Goal: Task Accomplishment & Management: Use online tool/utility

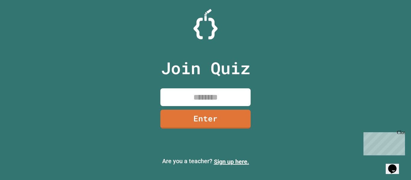
click at [212, 96] on input at bounding box center [205, 97] width 90 height 18
click at [403, 134] on div "Close" at bounding box center [401, 134] width 8 height 8
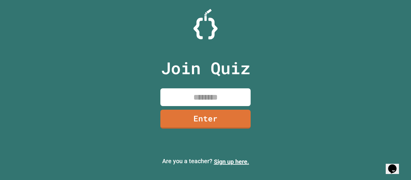
click at [188, 101] on input at bounding box center [205, 97] width 90 height 18
type input "********"
click at [208, 113] on link "Enter" at bounding box center [205, 119] width 91 height 20
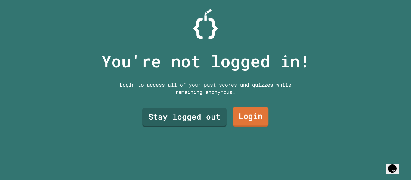
click at [261, 119] on link "Login" at bounding box center [251, 117] width 36 height 20
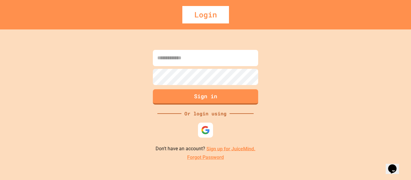
click at [216, 147] on link "Sign up for JuiceMind." at bounding box center [230, 149] width 49 height 6
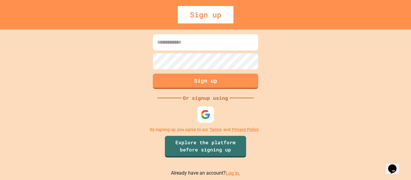
click at [208, 120] on div at bounding box center [205, 114] width 17 height 17
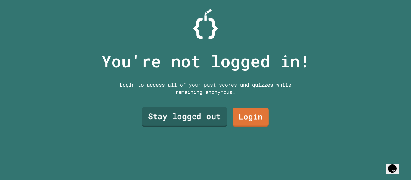
click at [200, 118] on link "Stay logged out" at bounding box center [184, 117] width 85 height 20
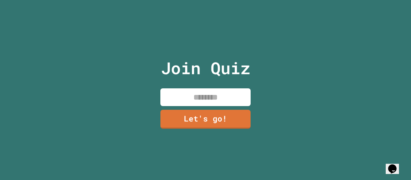
click at [199, 103] on input at bounding box center [205, 97] width 90 height 18
type input "*******"
click at [219, 122] on link "Let's go!" at bounding box center [206, 119] width 92 height 20
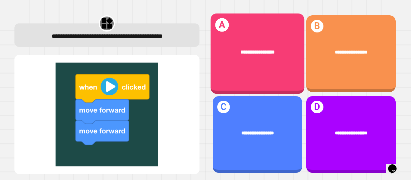
click at [248, 59] on div "**********" at bounding box center [257, 52] width 94 height 28
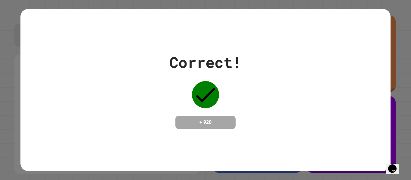
click at [206, 103] on icon at bounding box center [205, 94] width 27 height 27
click at [201, 116] on div "+ 920" at bounding box center [205, 122] width 60 height 13
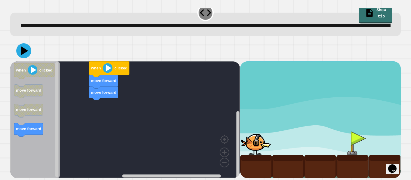
scroll to position [13, 0]
click at [101, 107] on div "move forward move forward when clicked when clicked move forward move forward m…" at bounding box center [124, 119] width 229 height 117
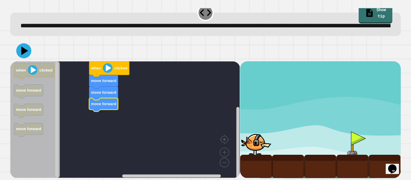
click at [26, 53] on icon at bounding box center [23, 50] width 15 height 15
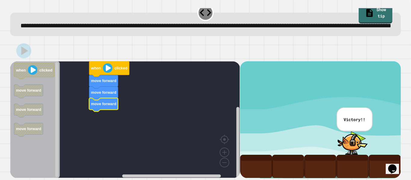
scroll to position [0, 0]
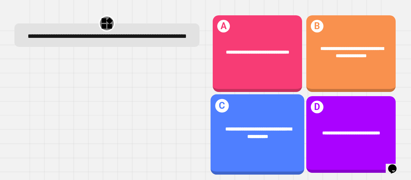
click at [269, 129] on span "**********" at bounding box center [258, 133] width 66 height 12
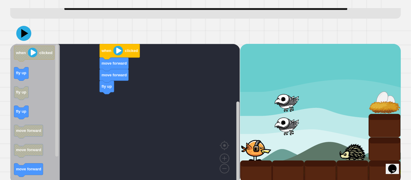
scroll to position [24, 0]
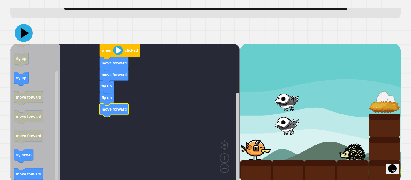
click at [23, 38] on icon at bounding box center [25, 33] width 8 height 11
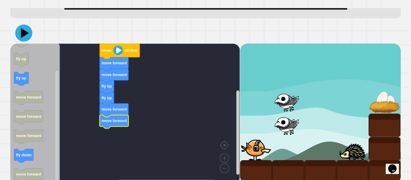
click at [29, 40] on icon at bounding box center [23, 33] width 17 height 17
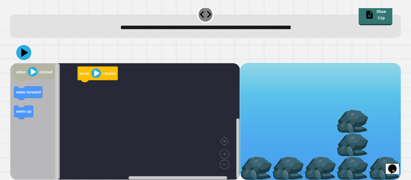
scroll to position [7, 0]
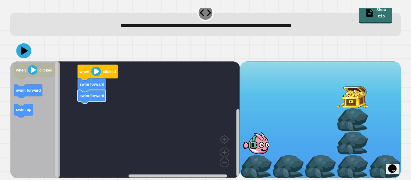
click at [80, 111] on div "when clicked swim forward swim forward when clicked swim forward swim up" at bounding box center [124, 119] width 229 height 117
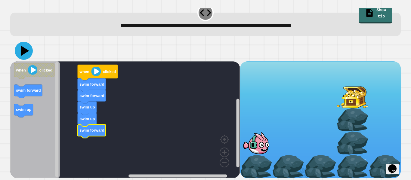
click at [22, 50] on icon at bounding box center [25, 51] width 8 height 11
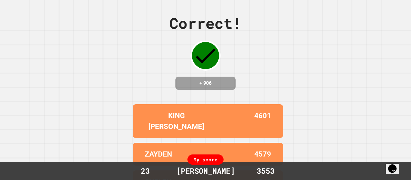
scroll to position [0, 0]
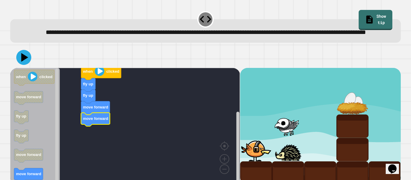
click at [34, 177] on icon "Blockly Workspace" at bounding box center [35, 126] width 50 height 117
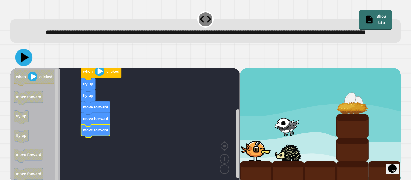
click at [29, 66] on icon at bounding box center [23, 57] width 17 height 17
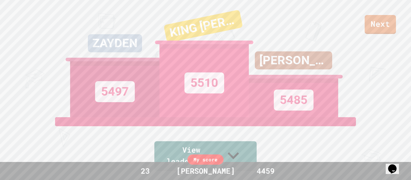
click at [397, 29] on div "Next" at bounding box center [205, 17] width 411 height 34
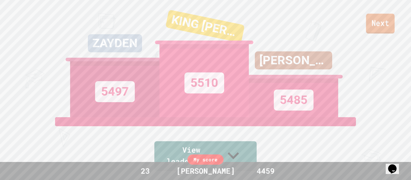
click at [390, 27] on link "Next" at bounding box center [380, 24] width 29 height 20
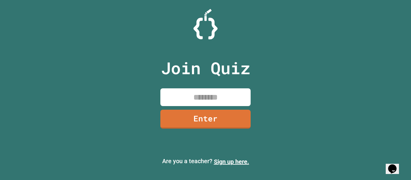
click at [221, 92] on input at bounding box center [205, 97] width 90 height 18
type input "********"
click at [211, 115] on link "Enter" at bounding box center [205, 119] width 87 height 20
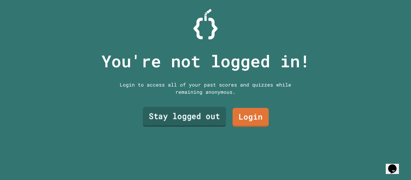
click at [211, 115] on link "Stay logged out" at bounding box center [184, 117] width 83 height 20
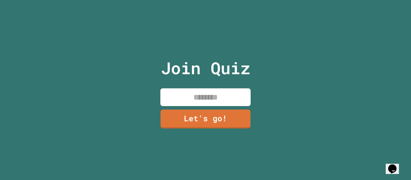
click at [209, 101] on input at bounding box center [205, 97] width 90 height 18
type input "*******"
click at [213, 110] on link "Let's go!" at bounding box center [205, 119] width 87 height 20
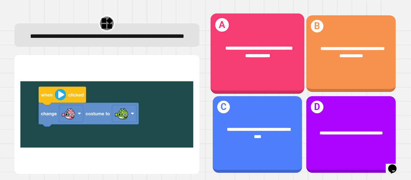
click at [244, 72] on div "**********" at bounding box center [257, 54] width 94 height 81
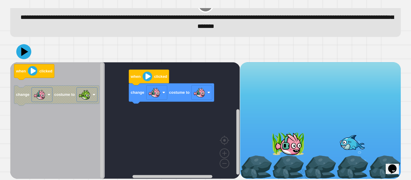
scroll to position [17, 0]
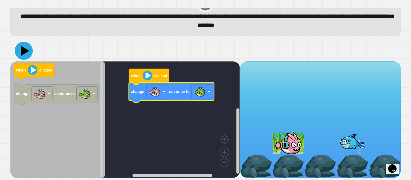
click at [25, 52] on icon at bounding box center [25, 50] width 8 height 11
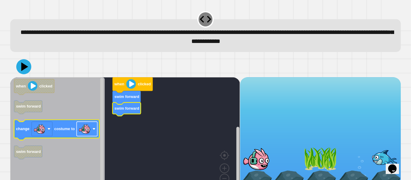
click at [97, 129] on rect "Blockly Workspace" at bounding box center [87, 129] width 21 height 14
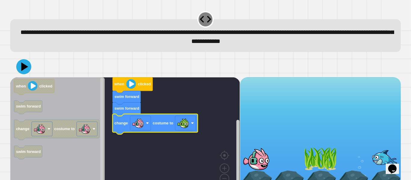
click at [19, 64] on icon at bounding box center [23, 66] width 15 height 15
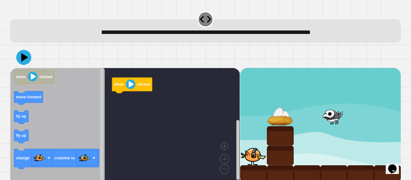
click at [19, 127] on icon "Blockly Workspace" at bounding box center [57, 126] width 94 height 117
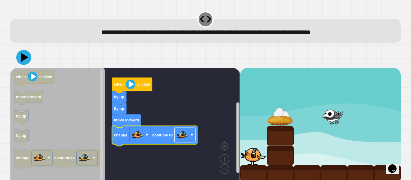
click at [191, 139] on rect "Blockly Workspace" at bounding box center [184, 135] width 21 height 14
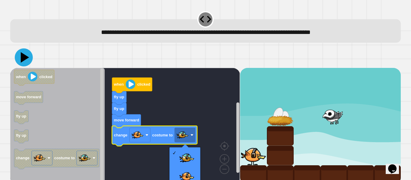
click at [24, 58] on icon at bounding box center [25, 57] width 8 height 11
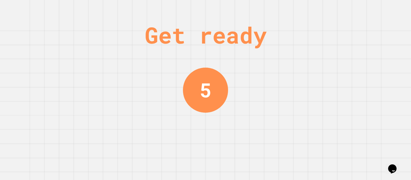
scroll to position [0, 0]
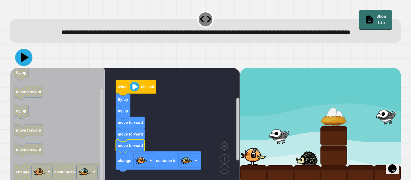
click at [23, 62] on icon at bounding box center [25, 57] width 8 height 10
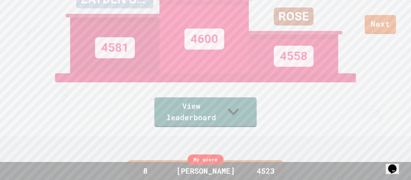
scroll to position [48, 0]
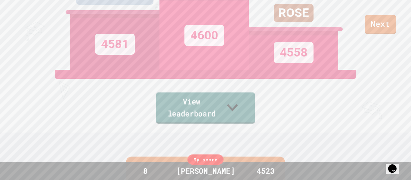
click at [236, 118] on link "View leaderboard" at bounding box center [205, 108] width 99 height 31
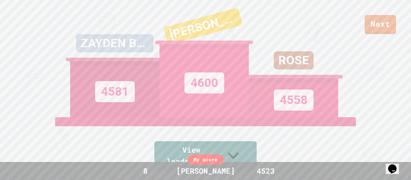
scroll to position [248, 0]
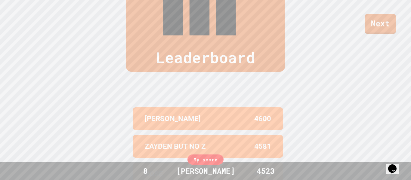
click at [379, 20] on link "Next" at bounding box center [379, 24] width 31 height 20
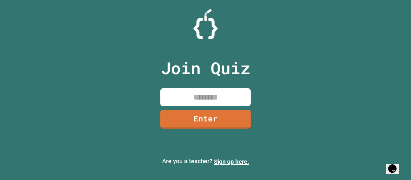
click at [197, 103] on input at bounding box center [205, 97] width 90 height 18
type input "********"
click at [204, 113] on link "Enter" at bounding box center [205, 119] width 91 height 20
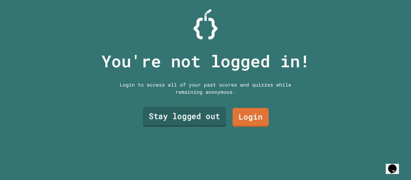
click at [206, 114] on link "Stay logged out" at bounding box center [184, 117] width 83 height 20
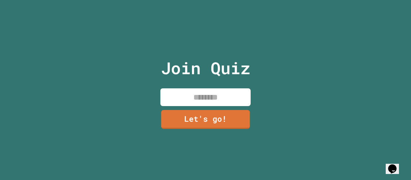
click at [207, 95] on input at bounding box center [205, 97] width 90 height 18
type input "*******"
click at [203, 114] on link "Let's go!" at bounding box center [205, 119] width 92 height 20
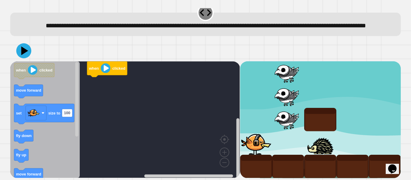
scroll to position [9, 0]
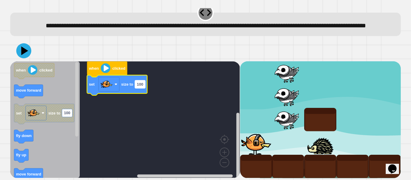
click at [137, 87] on text "100" at bounding box center [140, 84] width 6 height 5
type input "***"
click at [146, 127] on rect "Blockly Workspace" at bounding box center [124, 119] width 229 height 117
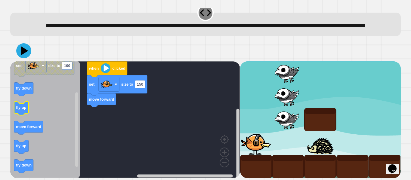
click at [24, 115] on icon "Blockly Workspace" at bounding box center [21, 109] width 14 height 14
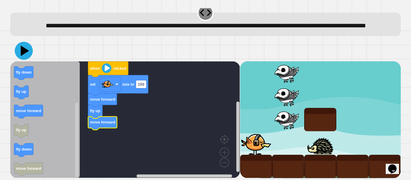
click at [27, 60] on icon at bounding box center [24, 51] width 18 height 18
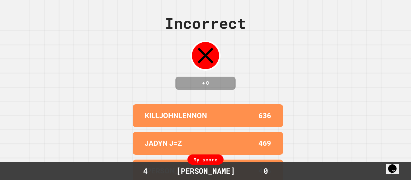
click at [399, 95] on div "Incorrect + 0 KILLJOHNLENNON 636 JADYN J=Z 469 [PERSON_NAME] 416 WILL 0 ROSE 0 …" at bounding box center [205, 90] width 411 height 180
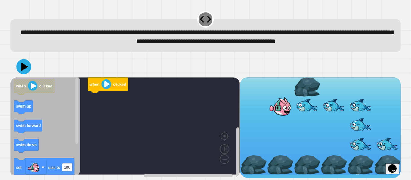
scroll to position [6, 0]
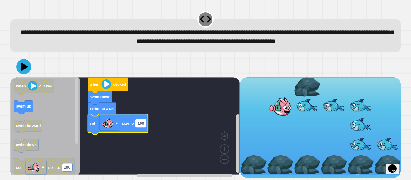
click at [143, 126] on text "100" at bounding box center [140, 123] width 6 height 5
type input "***"
click at [195, 107] on rect "Blockly Workspace" at bounding box center [124, 125] width 229 height 97
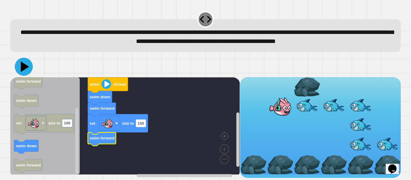
click at [28, 71] on icon at bounding box center [24, 67] width 18 height 18
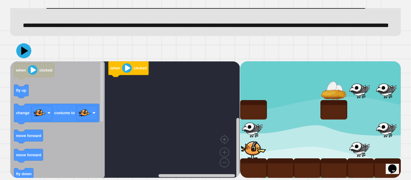
scroll to position [46, 0]
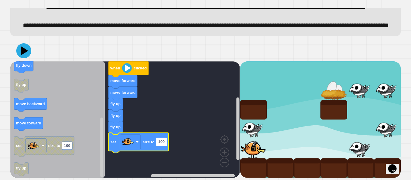
click at [161, 144] on rect "Blockly Workspace" at bounding box center [161, 142] width 10 height 8
type input "**"
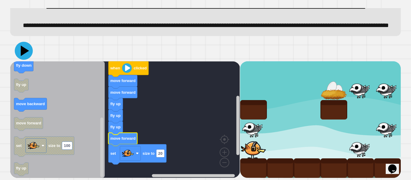
click at [29, 51] on icon at bounding box center [24, 51] width 18 height 18
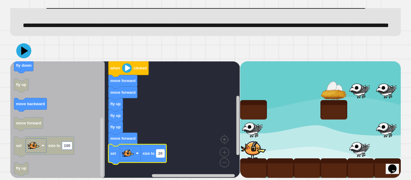
click at [163, 154] on rect "Blockly Workspace" at bounding box center [160, 153] width 8 height 8
type input "**"
click at [23, 47] on icon at bounding box center [24, 51] width 18 height 18
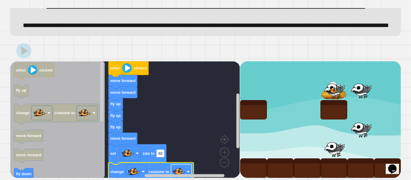
click at [183, 168] on image "Blockly Workspace" at bounding box center [179, 172] width 12 height 12
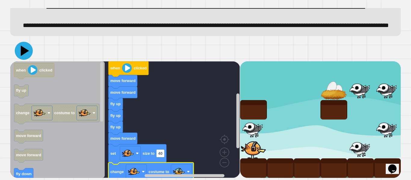
click at [28, 49] on icon at bounding box center [24, 51] width 18 height 18
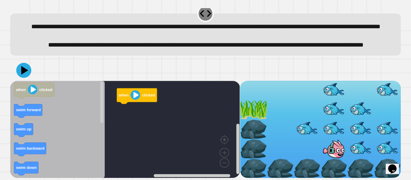
scroll to position [14, 0]
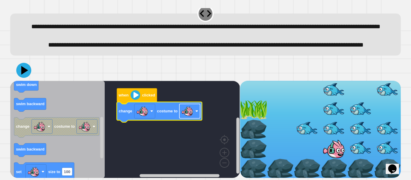
click at [193, 117] on image "Blockly Workspace" at bounding box center [187, 111] width 12 height 12
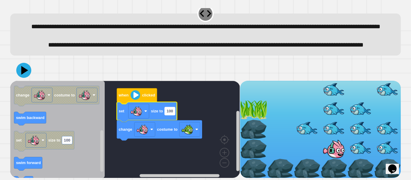
click at [167, 113] on text "100" at bounding box center [170, 111] width 6 height 5
type input "**"
click at [205, 114] on rect "Blockly Workspace" at bounding box center [124, 129] width 229 height 97
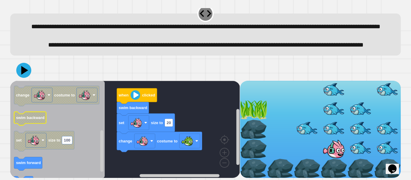
click at [29, 125] on icon "Blockly Workspace" at bounding box center [30, 119] width 32 height 14
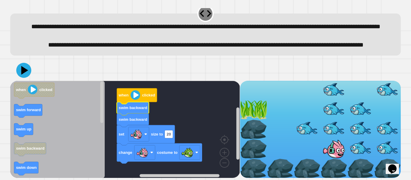
click at [41, 140] on icon "Blockly Workspace" at bounding box center [57, 129] width 94 height 97
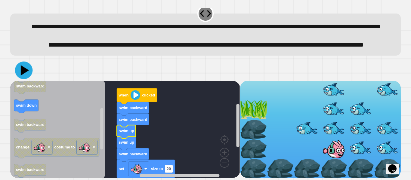
click at [25, 75] on icon at bounding box center [25, 70] width 8 height 10
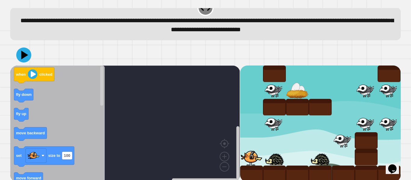
scroll to position [17, 0]
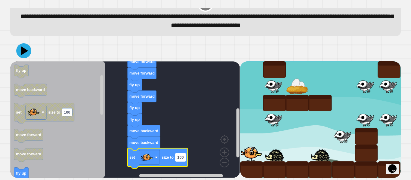
click at [178, 158] on text "100" at bounding box center [180, 157] width 6 height 5
type input "*"
click at [187, 147] on rect "Blockly Workspace" at bounding box center [124, 119] width 229 height 117
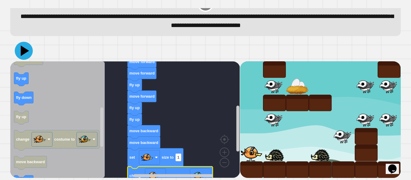
click at [21, 49] on icon at bounding box center [25, 50] width 8 height 11
click at [184, 76] on rect "Blockly Workspace" at bounding box center [124, 119] width 229 height 117
